Goal: Find specific page/section: Find specific page/section

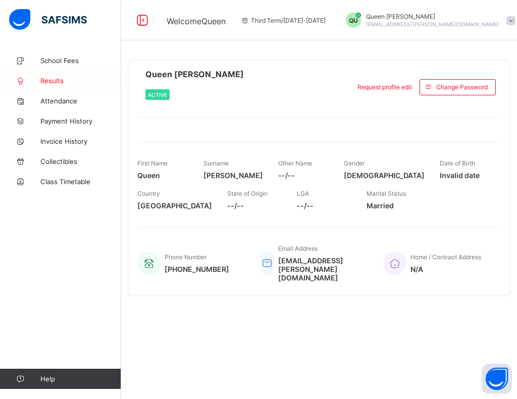
click at [56, 87] on link "Results" at bounding box center [60, 81] width 121 height 20
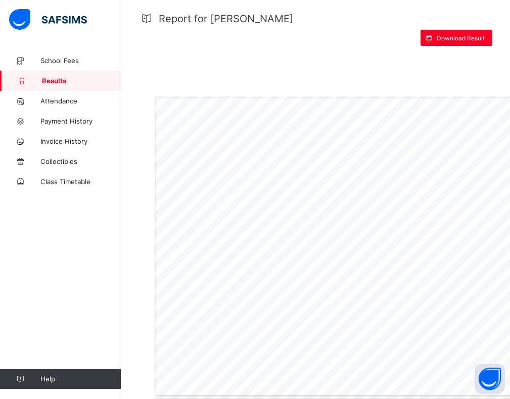
scroll to position [283, 0]
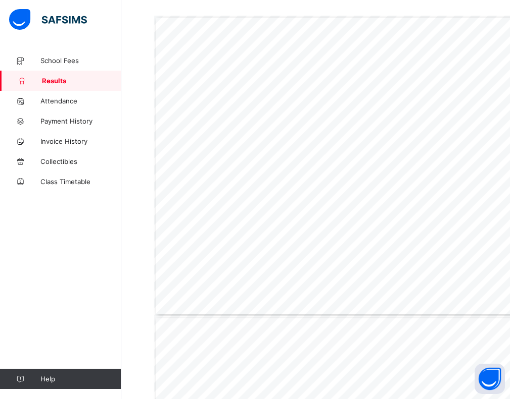
click at [379, 153] on div "Page 1 Powered by Flexisaf Edusoft Limited | [URL][DOMAIN_NAME] COGNITIVE ABILI…" at bounding box center [366, 166] width 425 height 301
click at [316, 113] on div "Page 1 Powered by Flexisaf Edusoft Limited | [URL][DOMAIN_NAME] COGNITIVE ABILI…" at bounding box center [366, 166] width 425 height 301
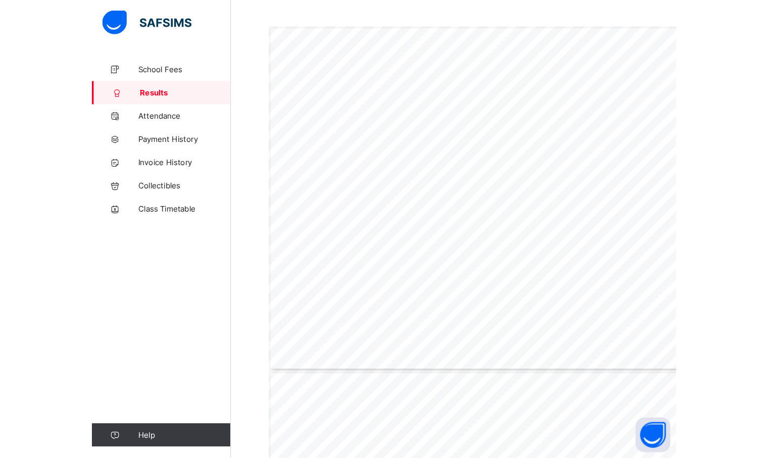
scroll to position [273, 0]
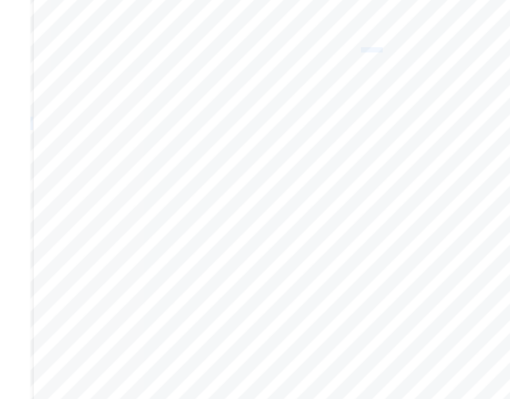
drag, startPoint x: 318, startPoint y: 122, endPoint x: 256, endPoint y: 121, distance: 62.1
click at [255, 121] on div "Page 1 Powered by Flexisaf Edusoft Limited | [URL][DOMAIN_NAME] COGNITIVE ABILI…" at bounding box center [366, 175] width 425 height 301
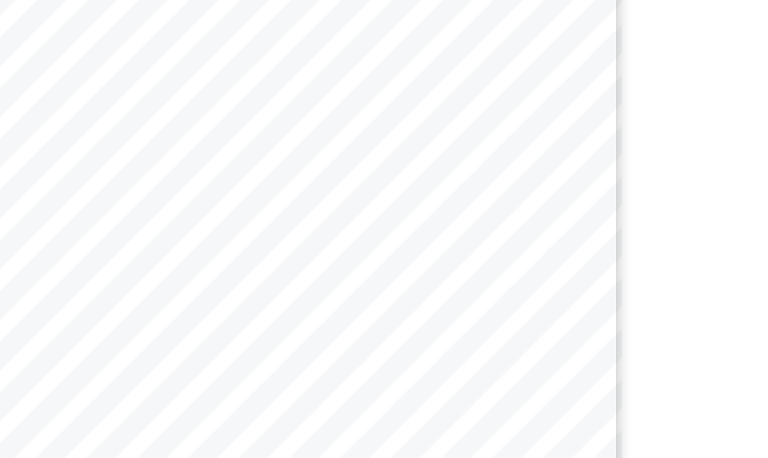
scroll to position [300, 0]
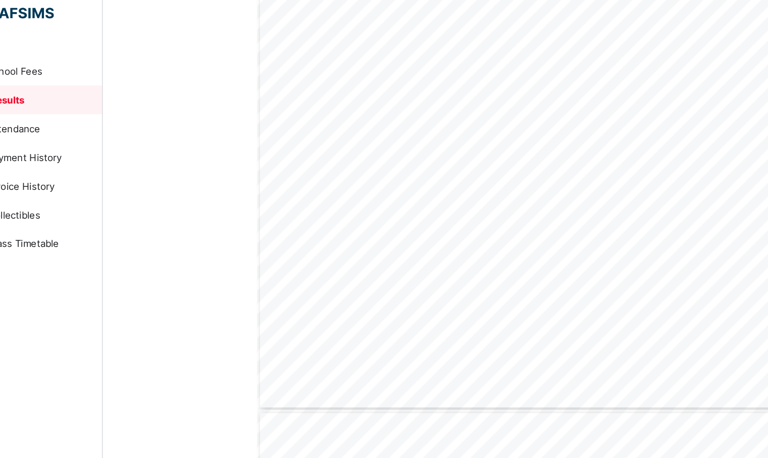
click at [517, 257] on div "Page 1 Powered by Flexisaf Edusoft Limited | [URL][DOMAIN_NAME] COGNITIVE ABILI…" at bounding box center [442, 148] width 425 height 301
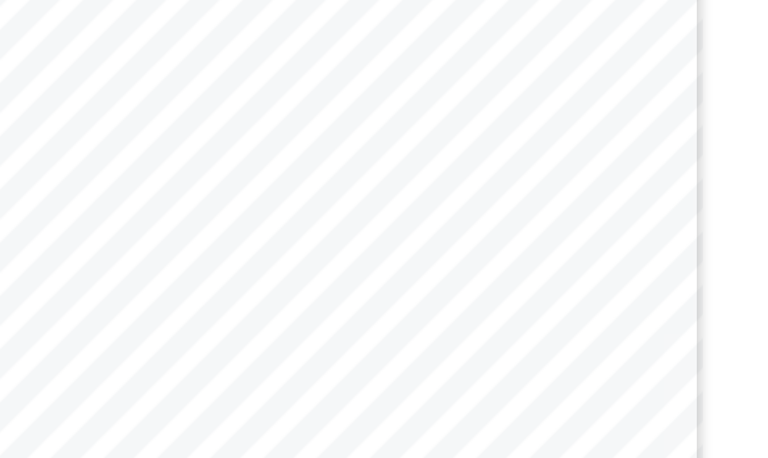
drag, startPoint x: 675, startPoint y: 191, endPoint x: 675, endPoint y: 185, distance: 6.1
click at [517, 189] on div "Report for [PERSON_NAME] Download Result Page 1 Powered by Flexisaf Edusoft Lim…" at bounding box center [442, 279] width 606 height 751
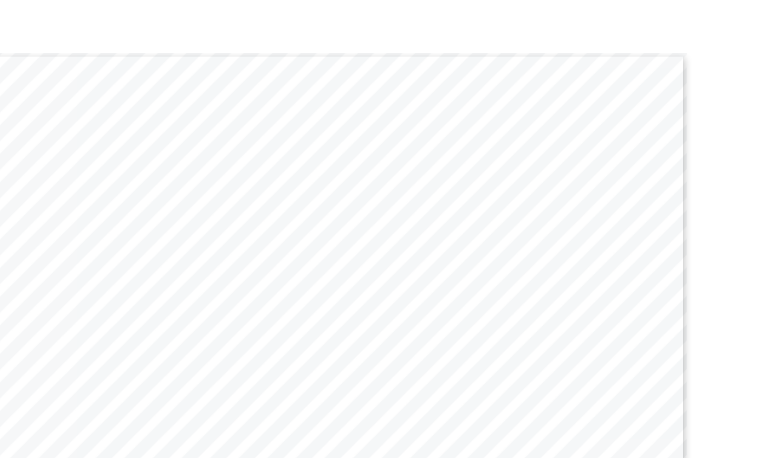
scroll to position [256, 0]
drag, startPoint x: 699, startPoint y: 1, endPoint x: 544, endPoint y: 12, distance: 155.4
click at [517, 12] on div "Report for [PERSON_NAME] Download Result Page 1 Powered by Flexisaf Edusoft Lim…" at bounding box center [442, 324] width 606 height 751
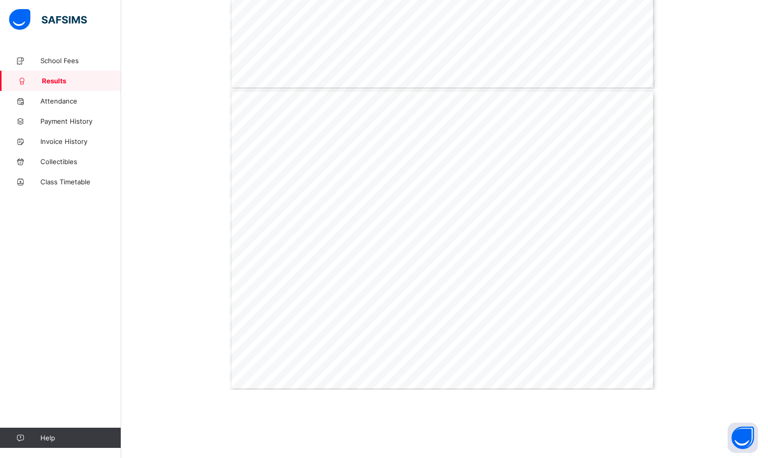
scroll to position [510, 0]
